Goal: Task Accomplishment & Management: Manage account settings

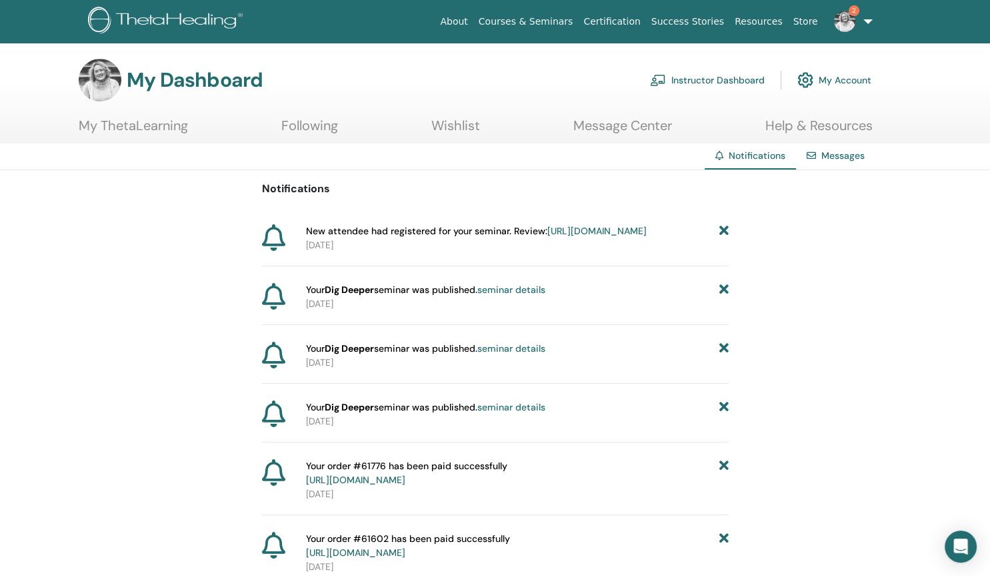
click at [548, 237] on link "https://member.thetahealing.com/instructor/seminar/376338/attendees" at bounding box center [597, 231] width 99 height 12
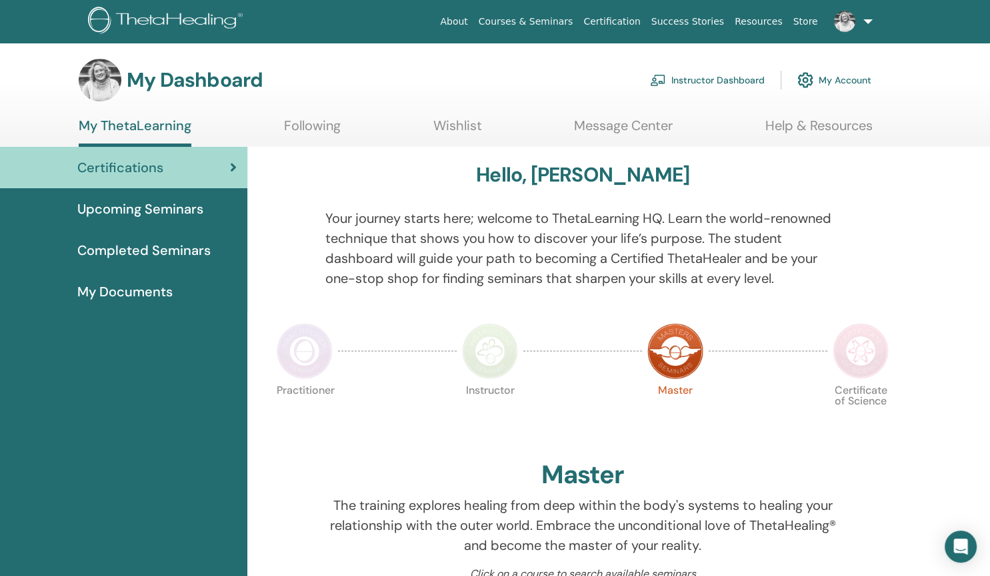
click at [688, 80] on link "Instructor Dashboard" at bounding box center [707, 79] width 115 height 29
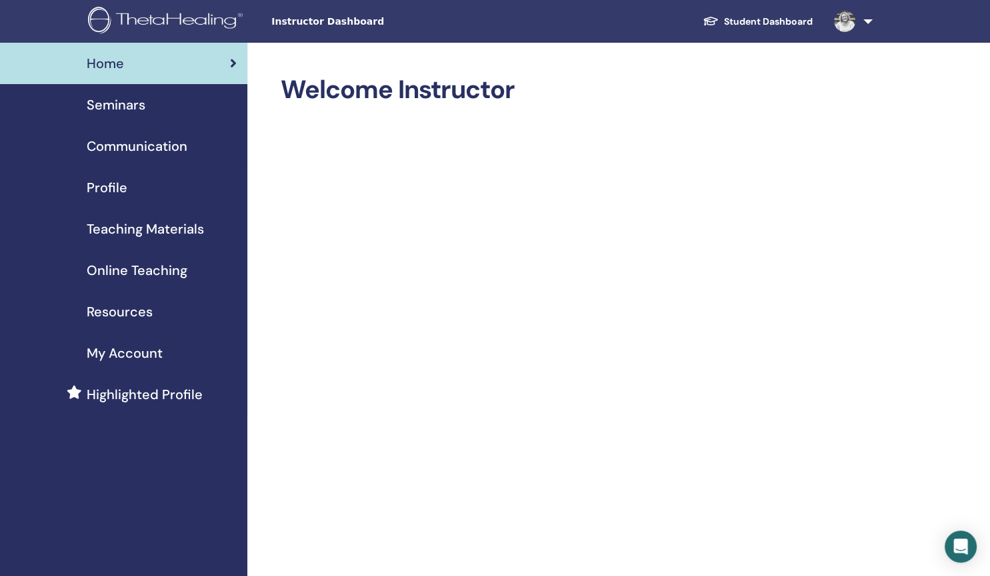
click at [168, 224] on span "Teaching Materials" at bounding box center [145, 229] width 117 height 20
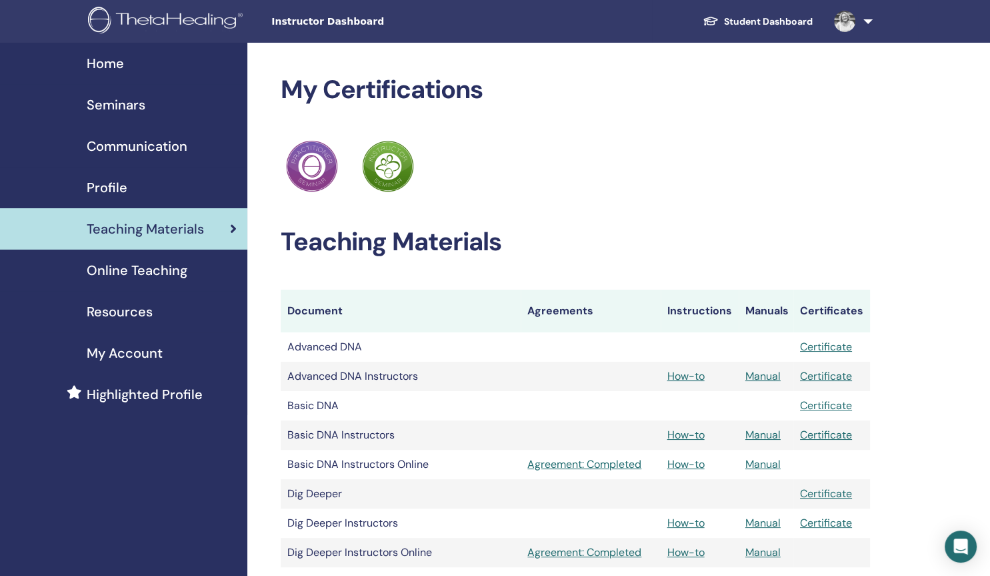
click at [168, 224] on span "Teaching Materials" at bounding box center [145, 229] width 117 height 20
drag, startPoint x: 982, startPoint y: 100, endPoint x: 988, endPoint y: 151, distance: 51.0
click at [988, 151] on html "Instructor Dashboard Student Dashboard HO [PERSON_NAME] My ThetaLearning My The…" at bounding box center [495, 288] width 990 height 576
click at [103, 317] on span "Resources" at bounding box center [120, 311] width 66 height 20
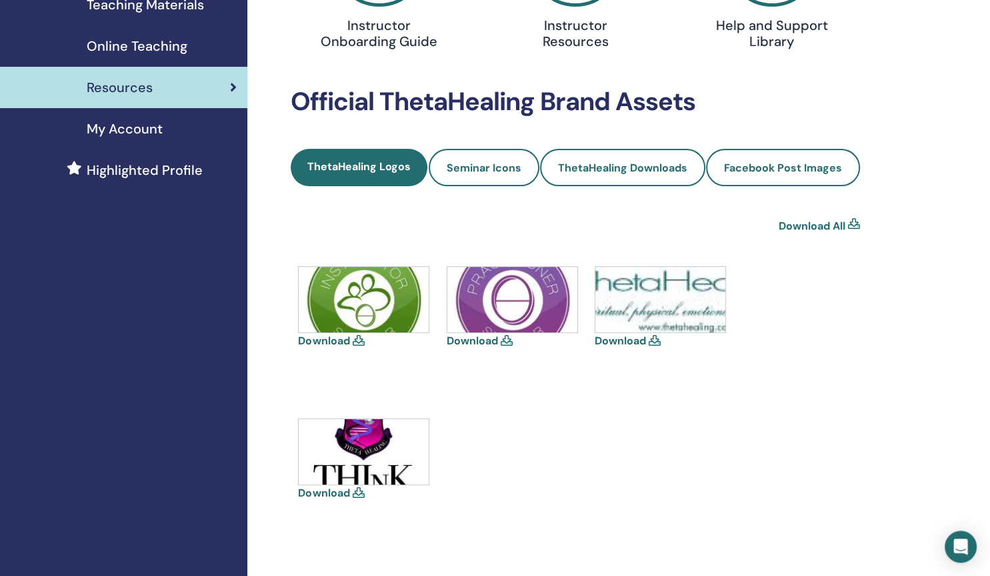
scroll to position [223, 0]
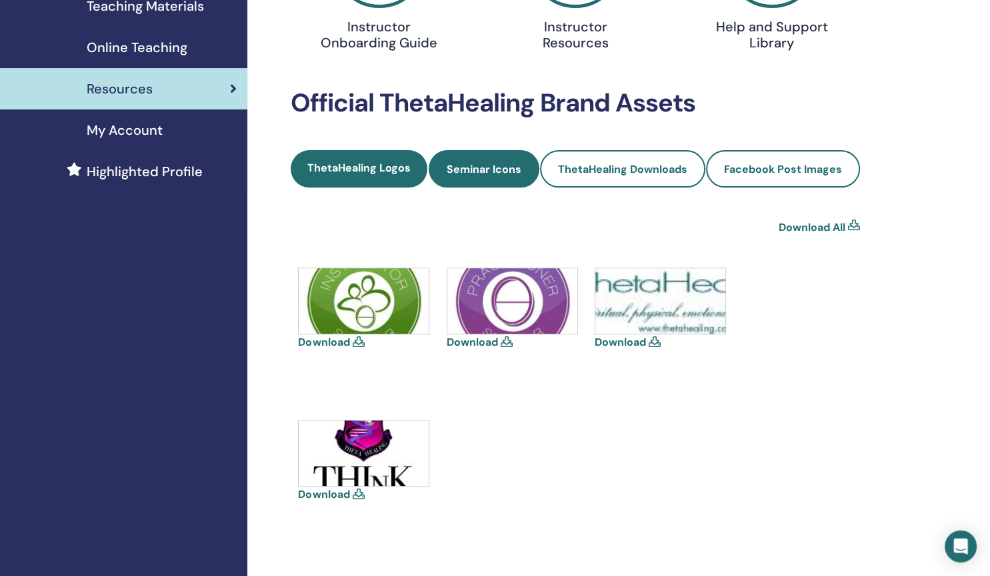
click at [492, 176] on link "Seminar Icons" at bounding box center [484, 168] width 111 height 37
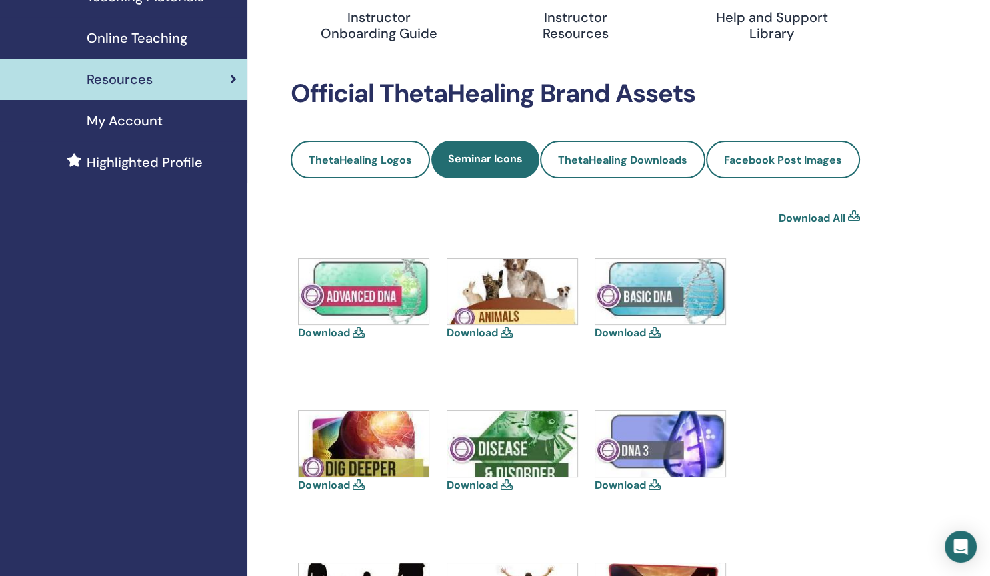
scroll to position [141, 0]
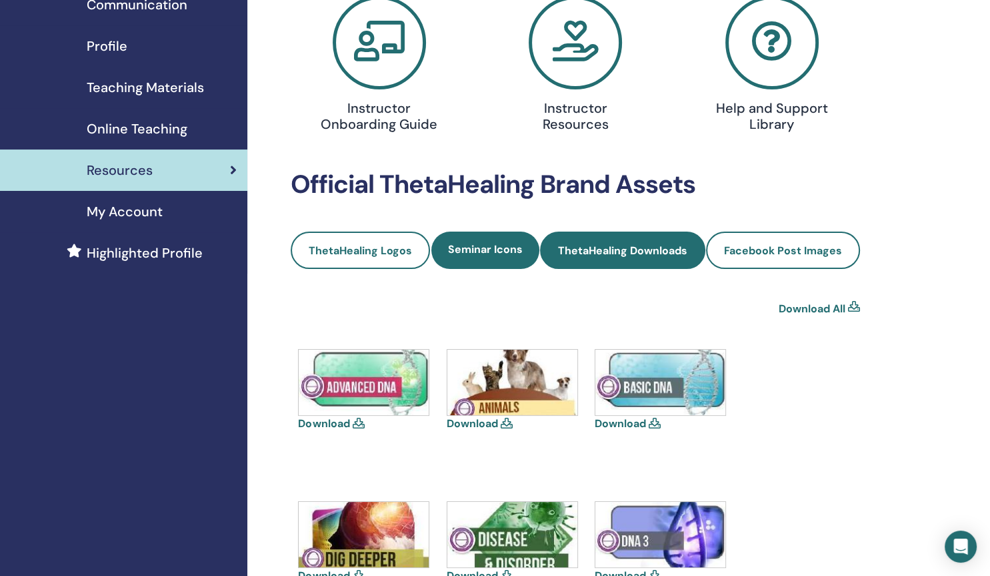
click at [645, 259] on link "ThetaHealing Downloads" at bounding box center [622, 249] width 165 height 37
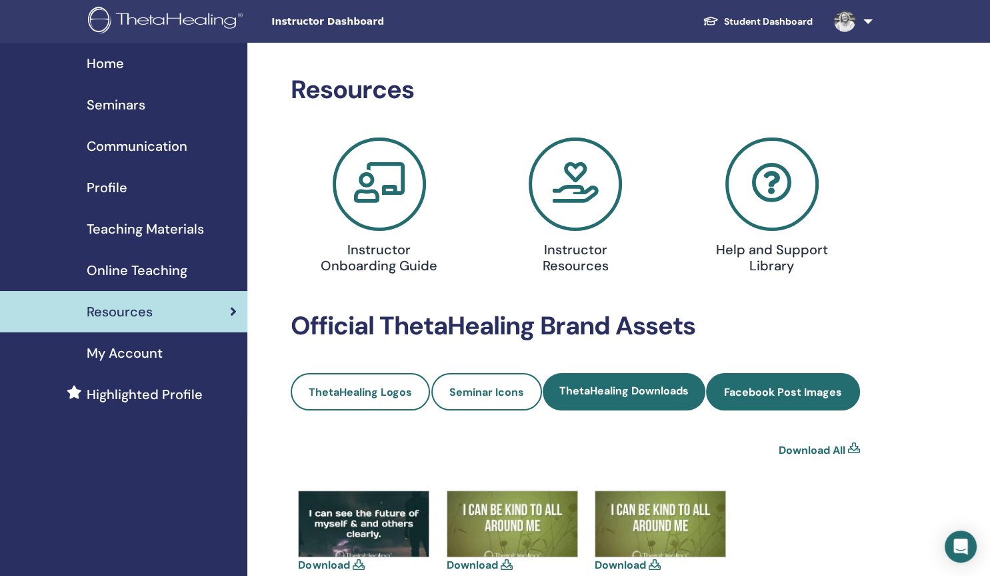
click at [763, 387] on span "Facebook Post Images" at bounding box center [783, 392] width 118 height 14
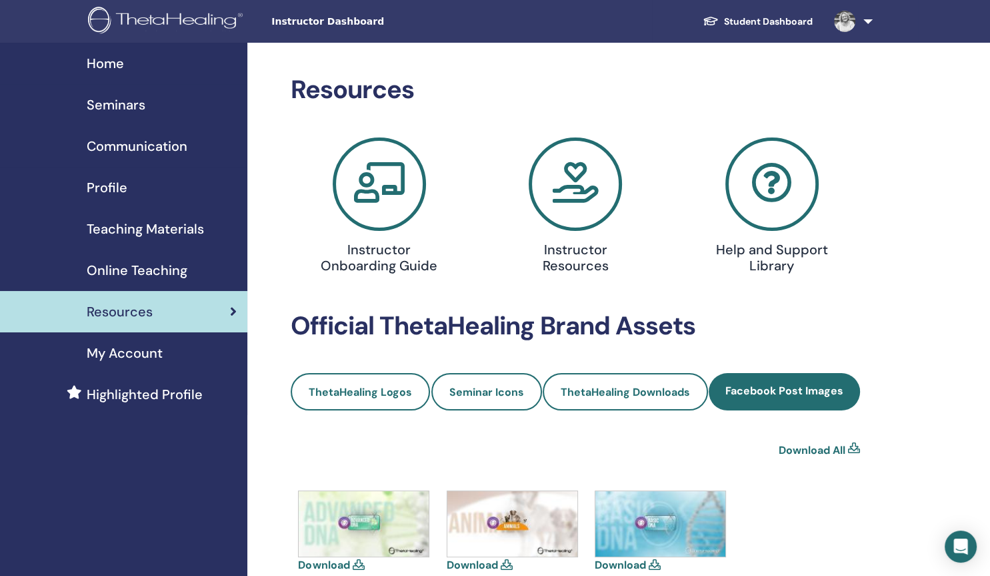
click at [572, 241] on h4 "Instructor Resources" at bounding box center [575, 257] width 126 height 32
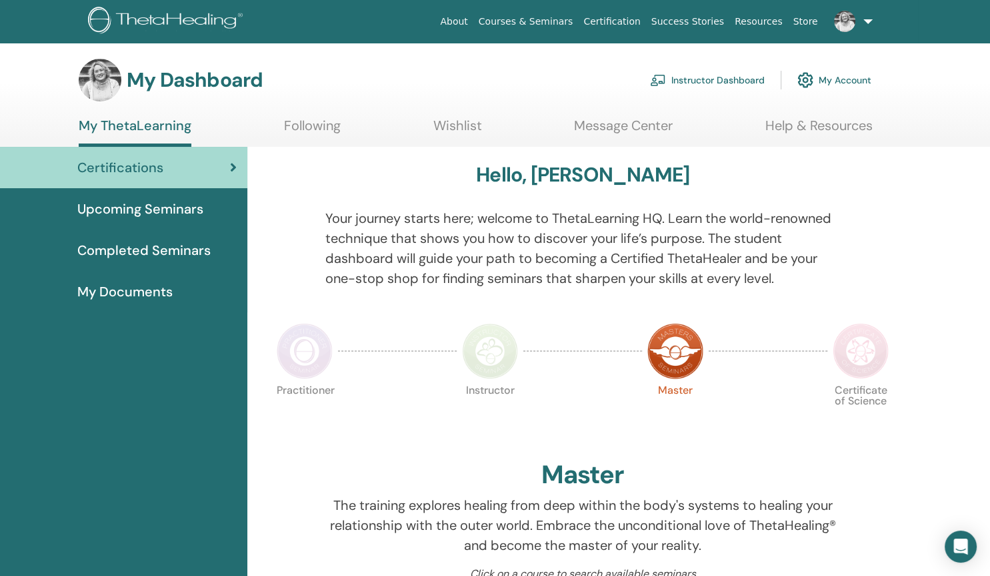
click at [739, 78] on link "Instructor Dashboard" at bounding box center [707, 79] width 115 height 29
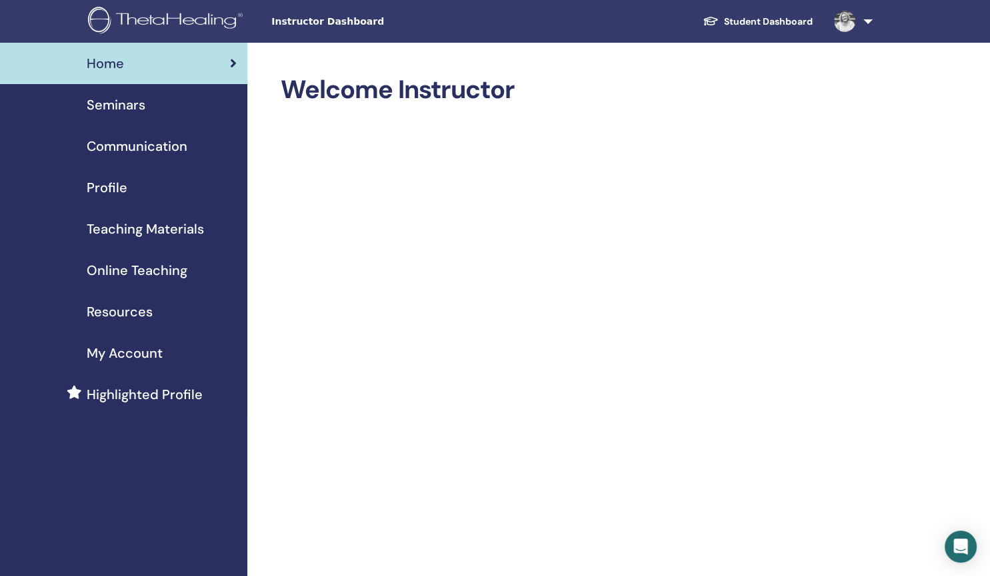
click at [120, 109] on span "Seminars" at bounding box center [116, 105] width 59 height 20
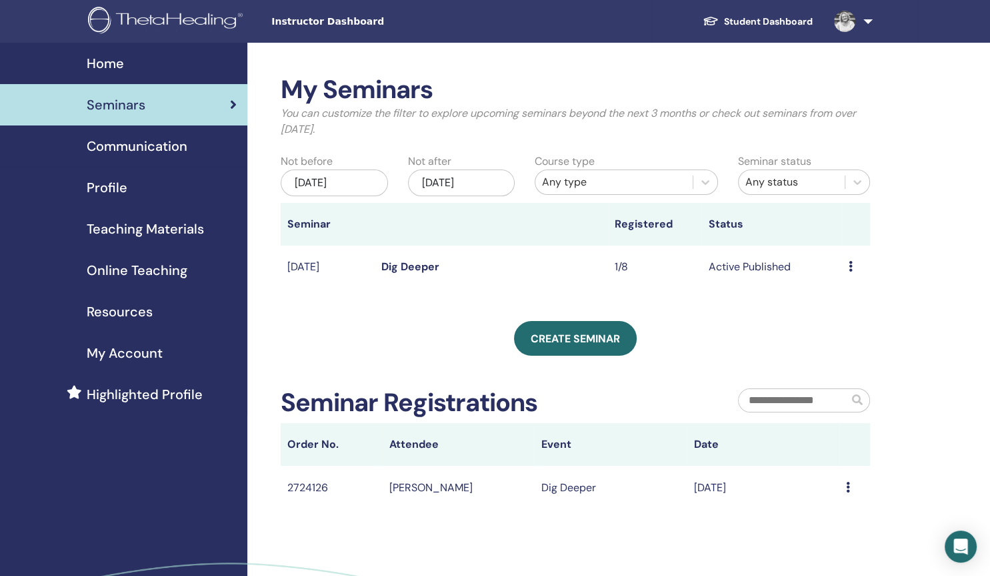
click at [848, 268] on td "Preview Edit Attendees Cancel" at bounding box center [856, 266] width 28 height 43
click at [850, 268] on icon at bounding box center [851, 266] width 4 height 11
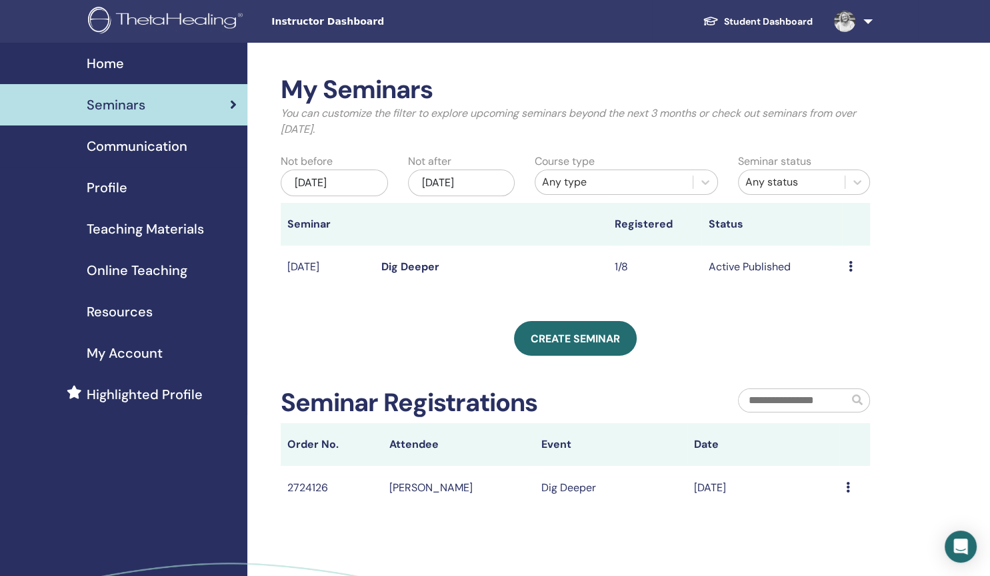
click at [850, 267] on icon at bounding box center [851, 266] width 4 height 11
click at [829, 300] on link "Edit" at bounding box center [827, 298] width 19 height 14
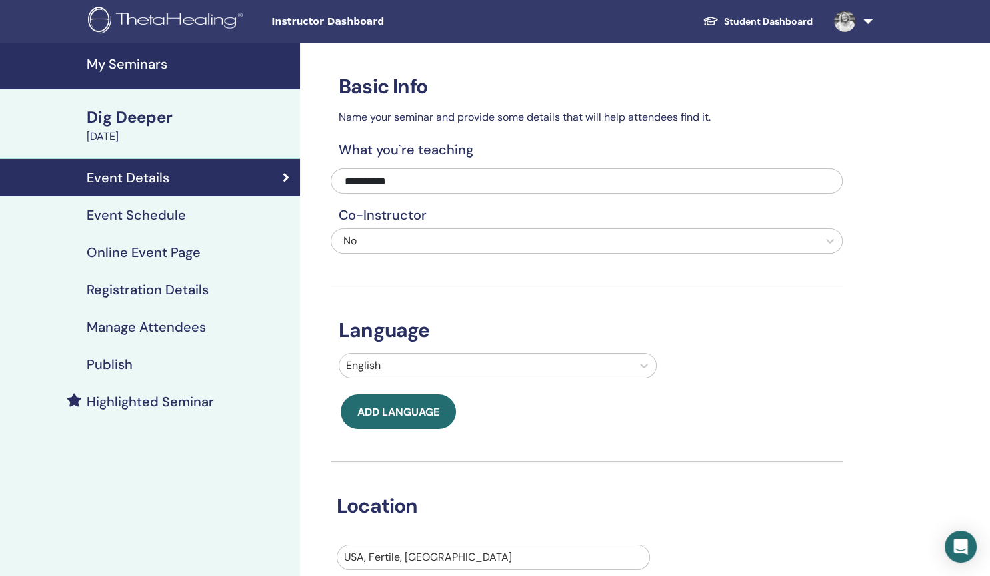
click at [190, 215] on div "Event Schedule" at bounding box center [150, 215] width 279 height 16
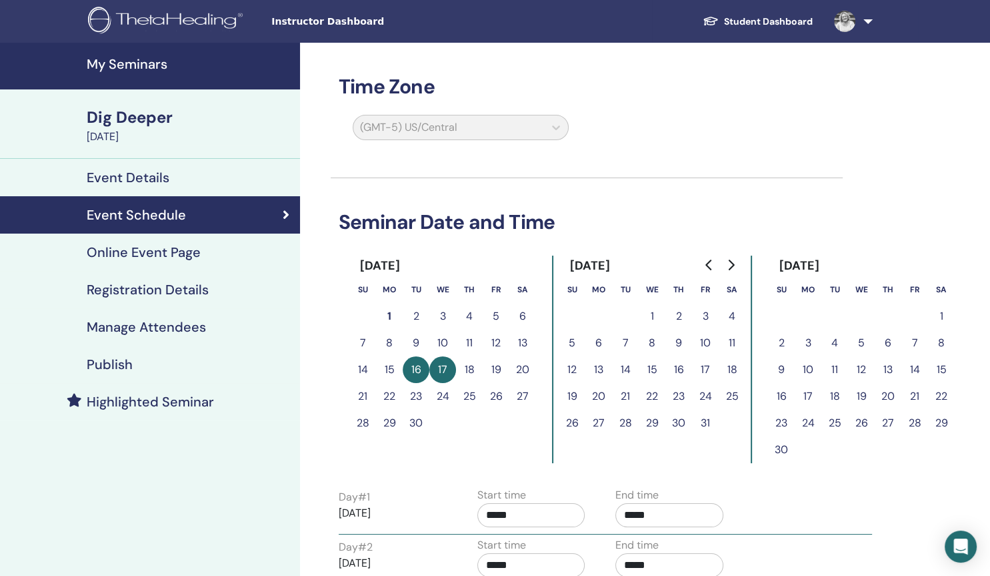
click at [556, 129] on div "(GMT-5) US/Central" at bounding box center [461, 130] width 232 height 31
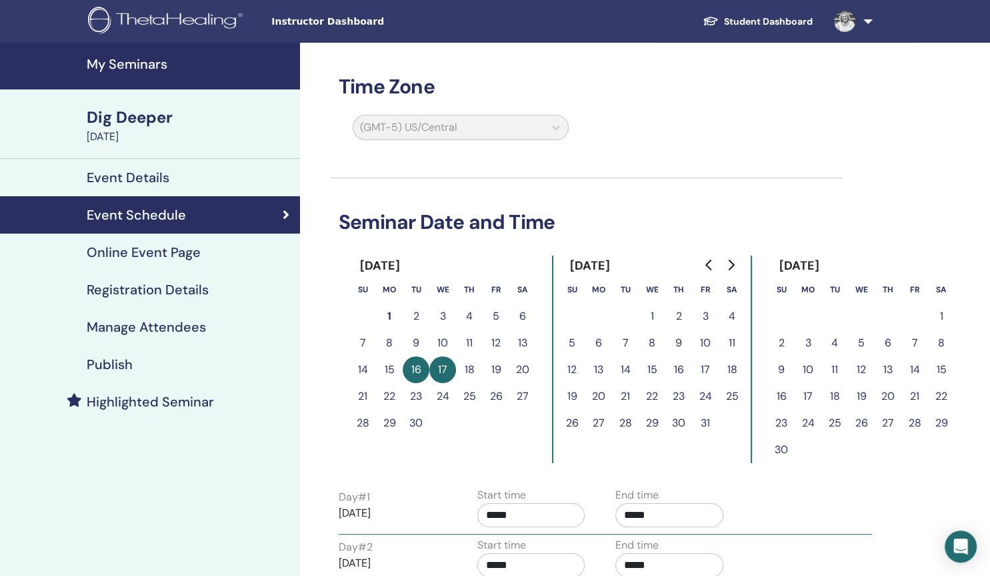
click at [556, 129] on div "(GMT-5) US/Central" at bounding box center [461, 130] width 232 height 31
click at [681, 140] on div "(GMT-5) US/Central" at bounding box center [577, 130] width 512 height 31
click at [556, 135] on div "(GMT-5) US/Central" at bounding box center [461, 130] width 232 height 31
click at [554, 133] on div "(GMT-5) US/Central" at bounding box center [461, 130] width 232 height 31
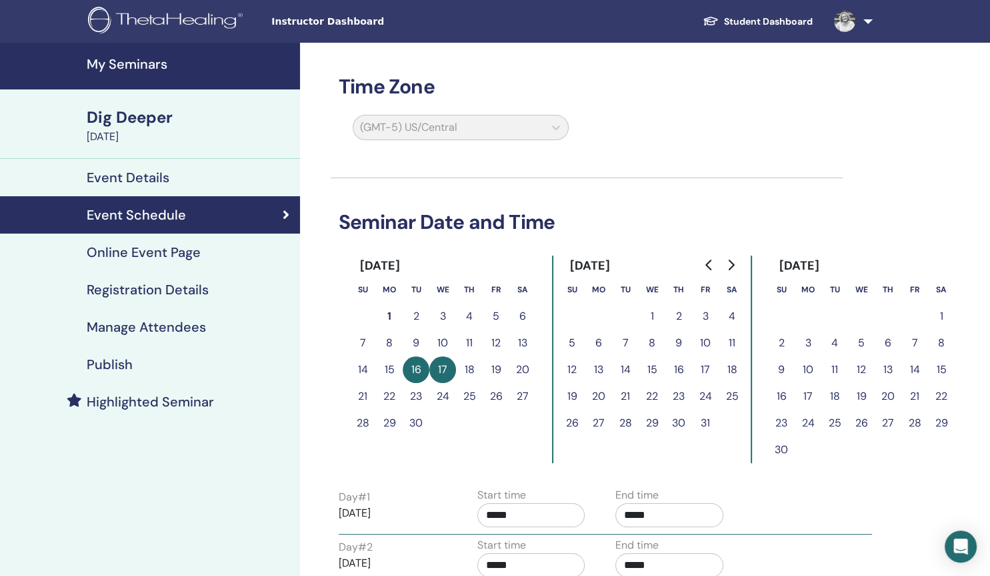
click at [556, 127] on div "(GMT-5) US/Central" at bounding box center [461, 130] width 232 height 31
click at [554, 129] on div "(GMT-5) US/Central" at bounding box center [461, 130] width 232 height 31
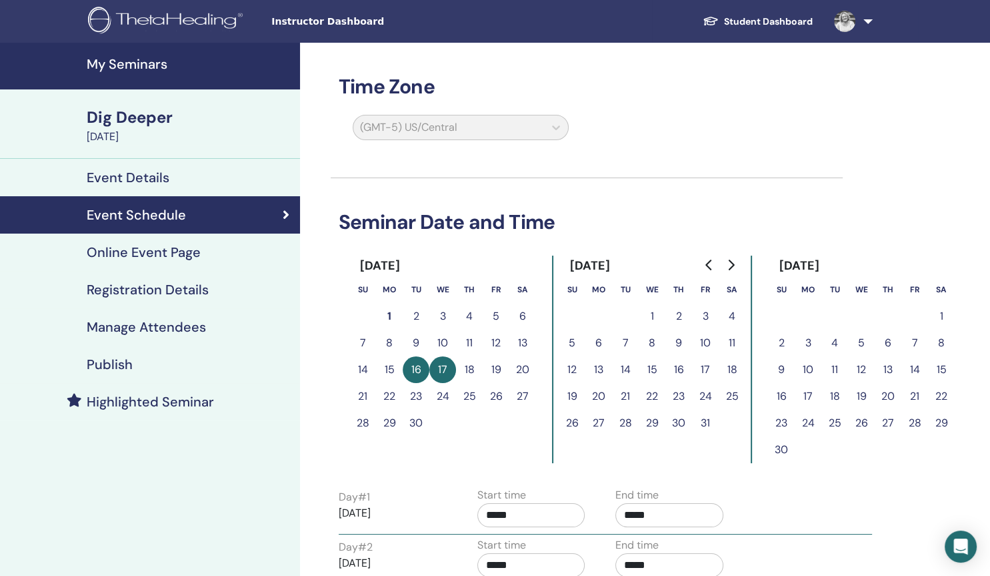
click at [554, 129] on div "(GMT-5) US/Central" at bounding box center [461, 130] width 232 height 31
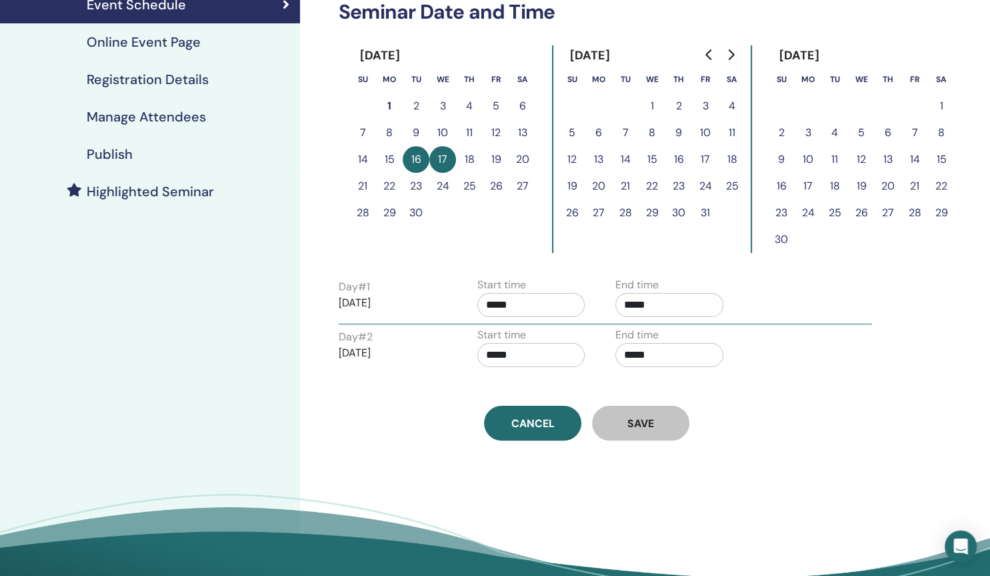
scroll to position [223, 0]
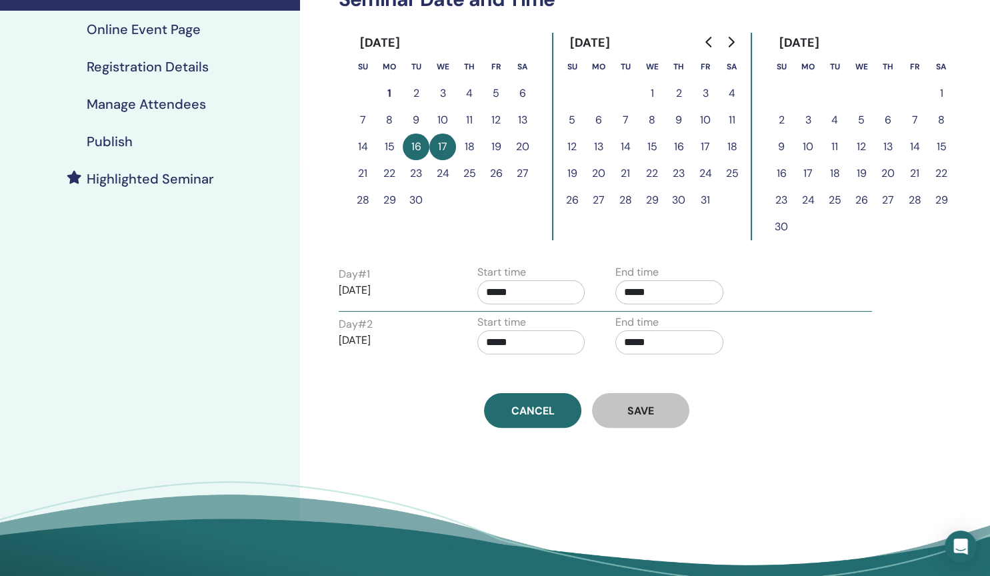
click at [787, 314] on div "Day # 2 [DATE] Start time ***** End time *****" at bounding box center [606, 337] width 554 height 47
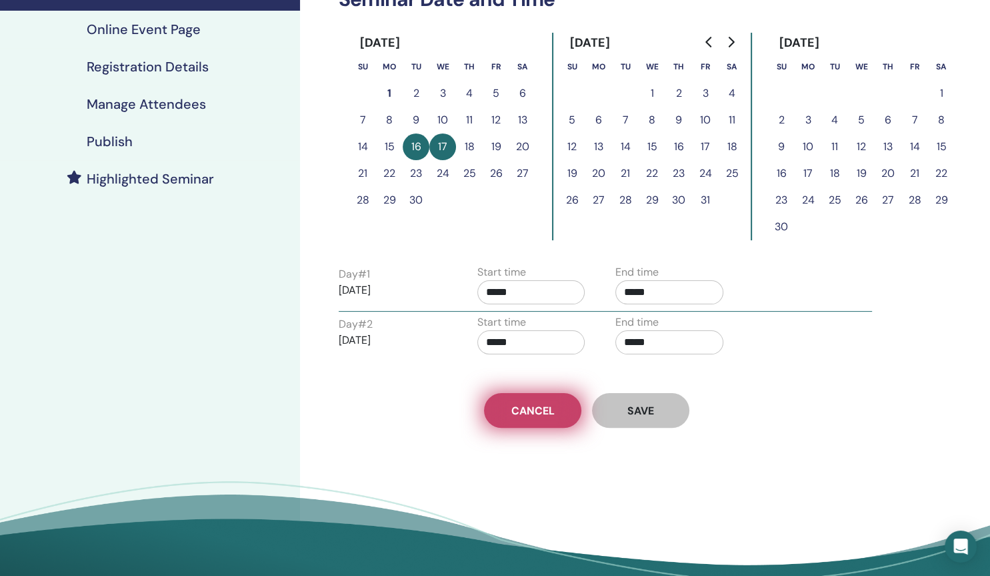
click at [530, 407] on span "Cancel" at bounding box center [533, 410] width 43 height 14
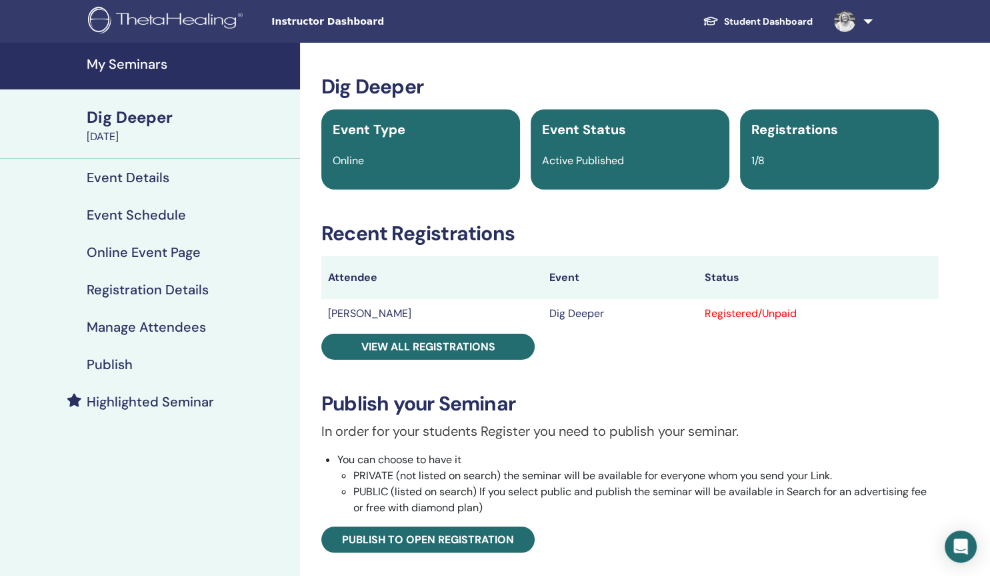
click at [141, 179] on h4 "Event Details" at bounding box center [128, 177] width 83 height 16
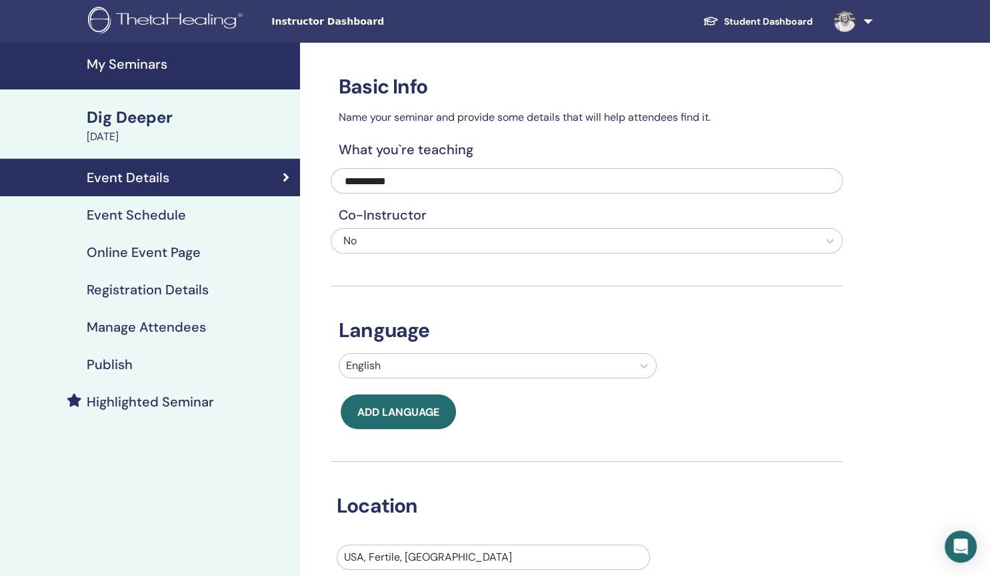
click at [142, 137] on div "[DATE]" at bounding box center [189, 137] width 205 height 16
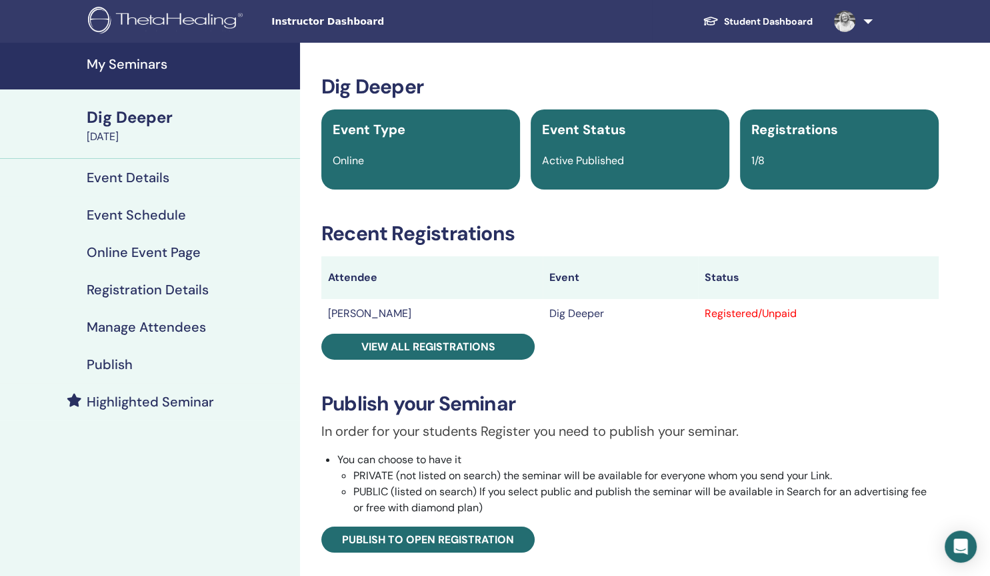
click at [148, 218] on h4 "Event Schedule" at bounding box center [136, 215] width 99 height 16
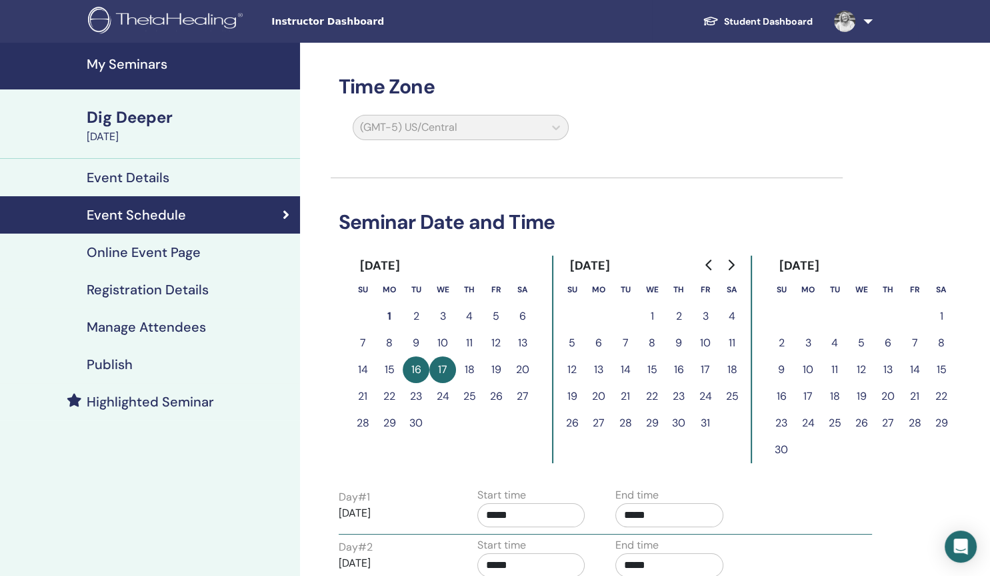
click at [148, 252] on h4 "Online Event Page" at bounding box center [144, 252] width 114 height 16
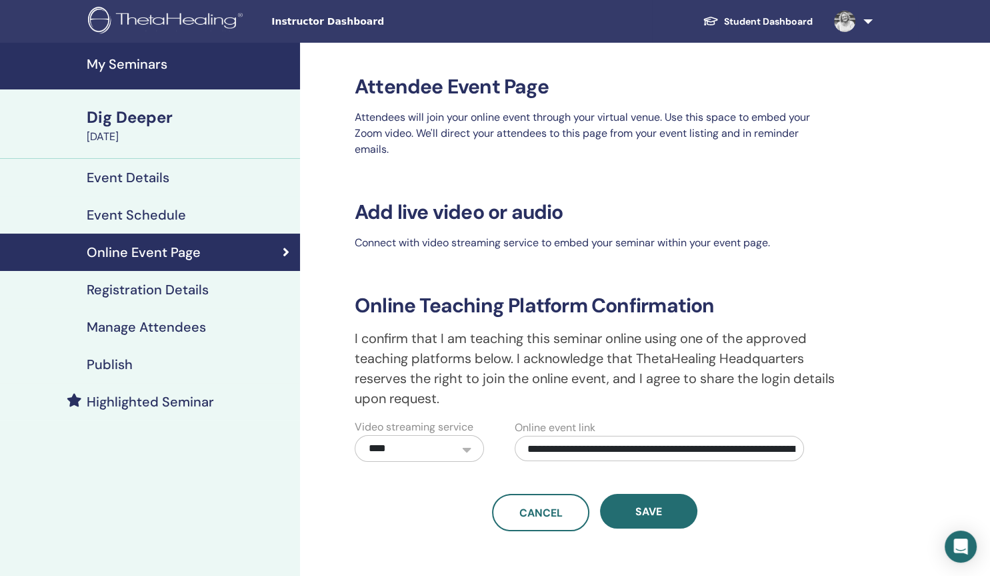
click at [138, 287] on h4 "Registration Details" at bounding box center [148, 289] width 122 height 16
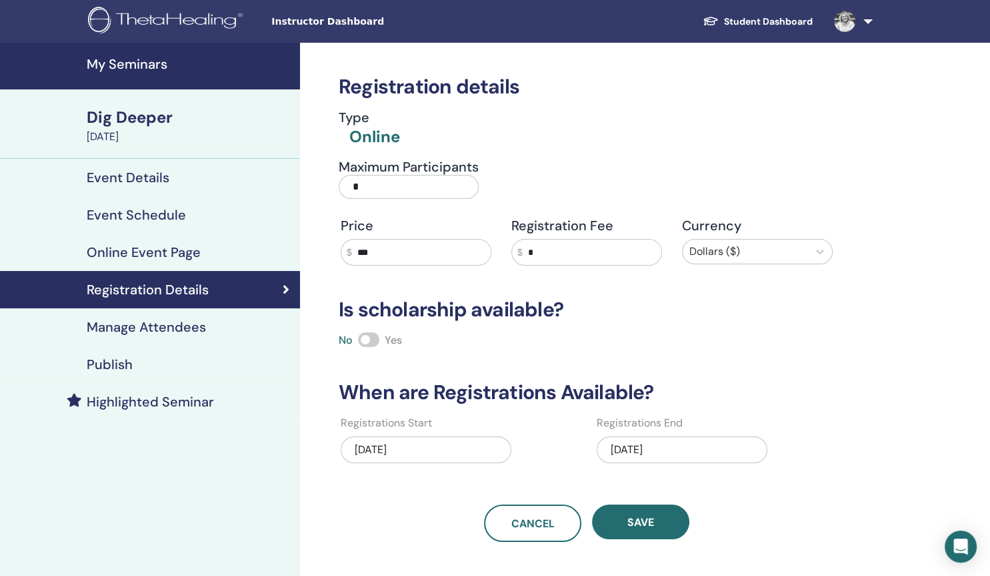
click at [149, 175] on h4 "Event Details" at bounding box center [128, 177] width 83 height 16
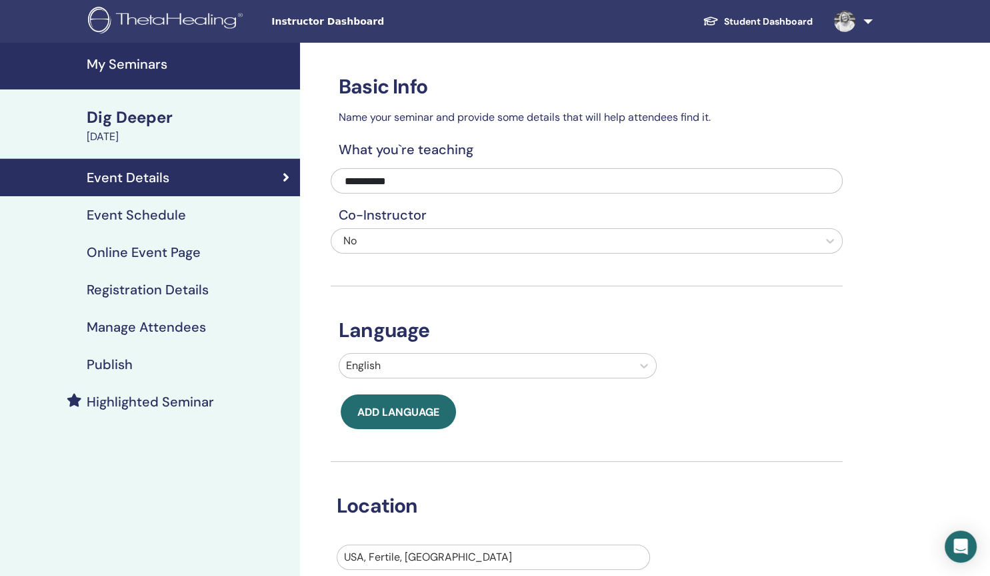
click at [141, 218] on h4 "Event Schedule" at bounding box center [136, 215] width 99 height 16
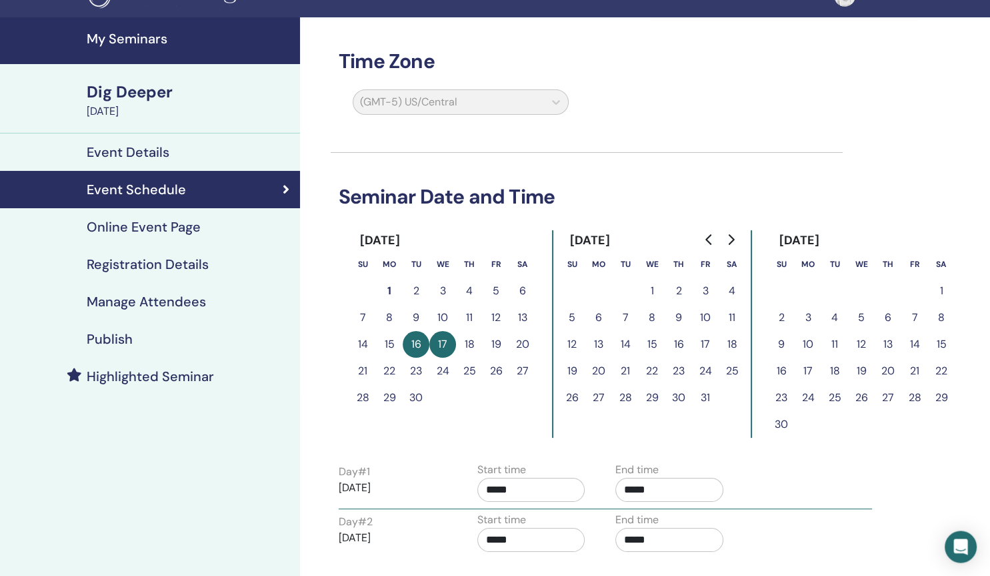
scroll to position [22, 0]
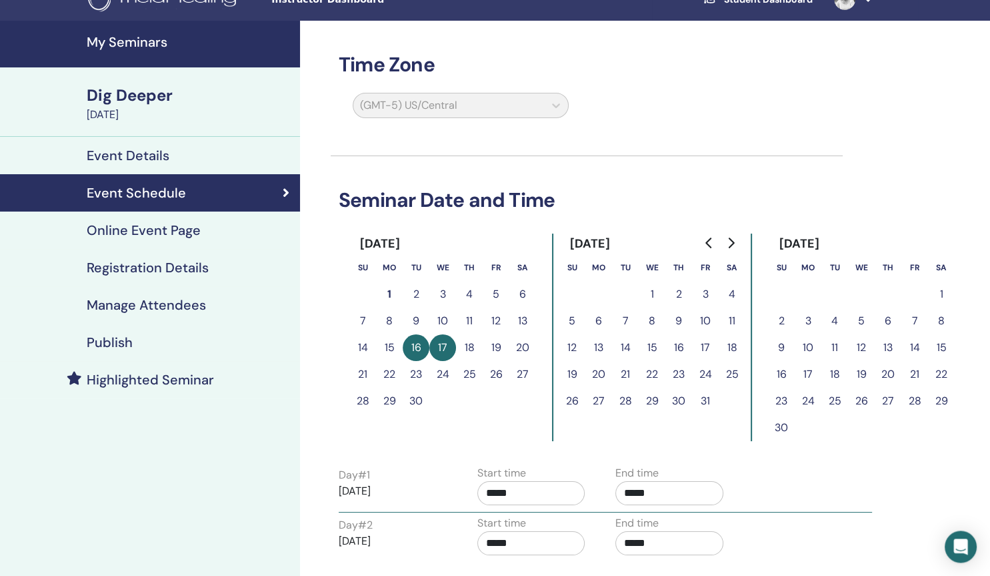
click at [561, 104] on div "(GMT-5) US/Central" at bounding box center [461, 108] width 232 height 31
click at [439, 104] on div "(GMT-5) US/Central" at bounding box center [461, 108] width 232 height 31
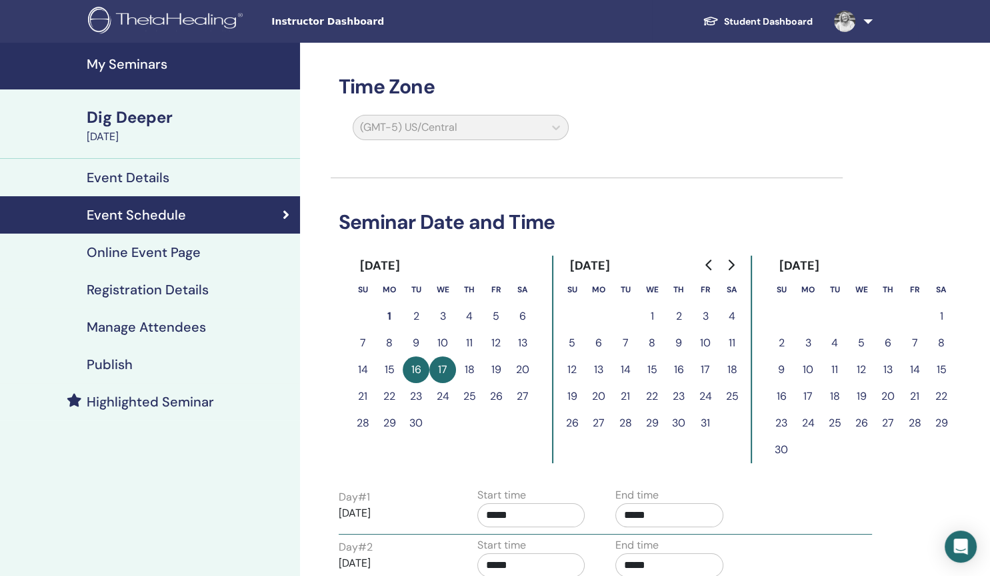
click at [558, 129] on div "(GMT-5) US/Central" at bounding box center [461, 130] width 232 height 31
click at [556, 129] on div "(GMT-5) US/Central" at bounding box center [461, 130] width 232 height 31
